Goal: Find specific page/section: Find specific page/section

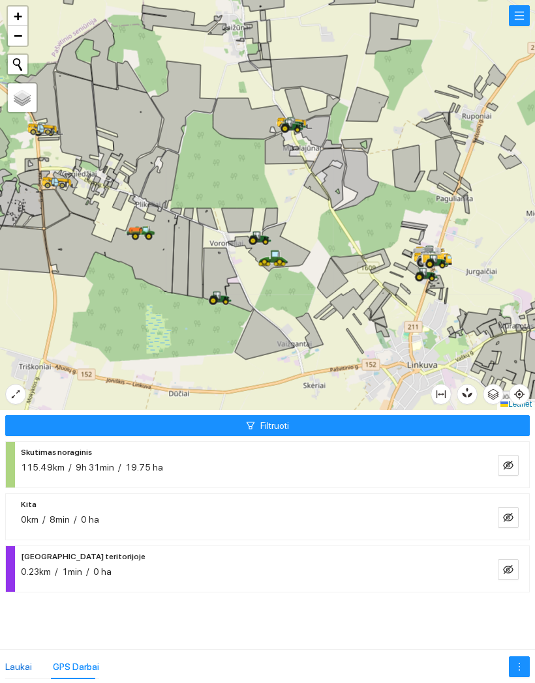
click at [24, 660] on div "Laukai" at bounding box center [18, 667] width 27 height 14
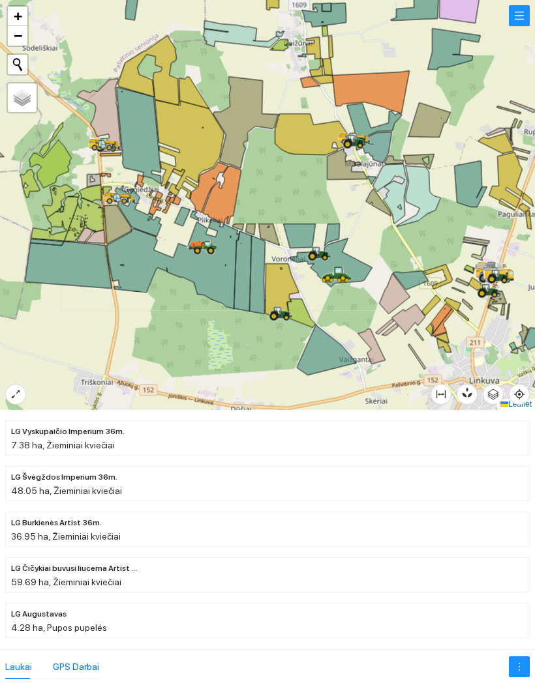
click at [64, 660] on div "GPS Darbai" at bounding box center [76, 667] width 46 height 14
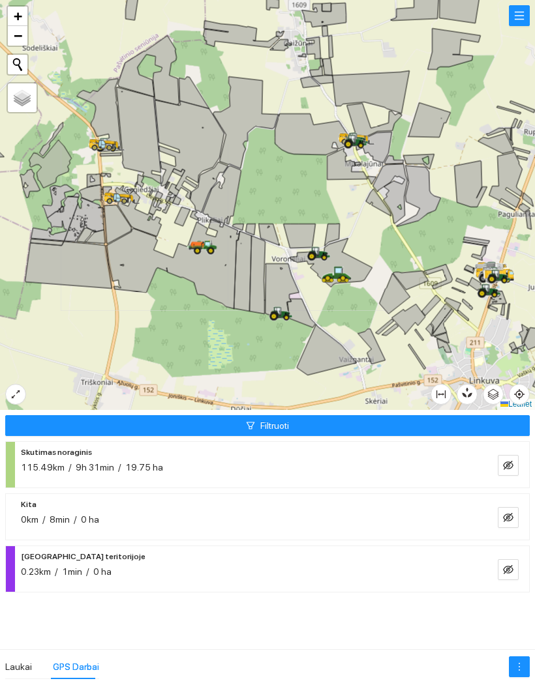
click at [254, 422] on button "Filtruoti" at bounding box center [267, 425] width 524 height 21
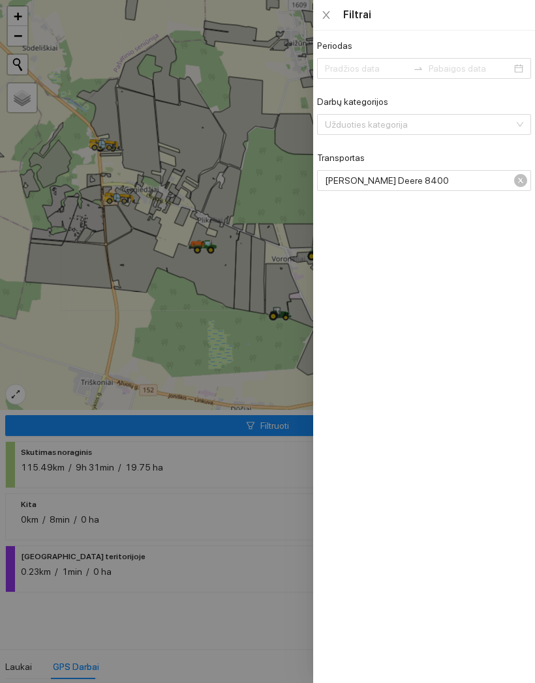
click at [528, 170] on div "[PERSON_NAME] Deere 8400" at bounding box center [424, 180] width 214 height 21
click at [532, 175] on div "Periodas Darbų kategorijos Užduoties kategorija Transportas [PERSON_NAME] Deere…" at bounding box center [424, 357] width 222 height 653
click at [512, 178] on span "[PERSON_NAME] Deere 8400" at bounding box center [423, 181] width 196 height 20
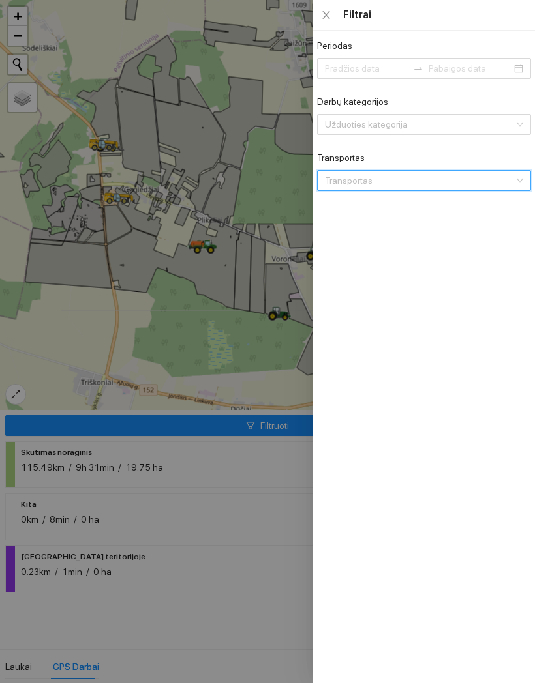
click at [221, 151] on div at bounding box center [267, 341] width 535 height 683
